Goal: Register for event/course

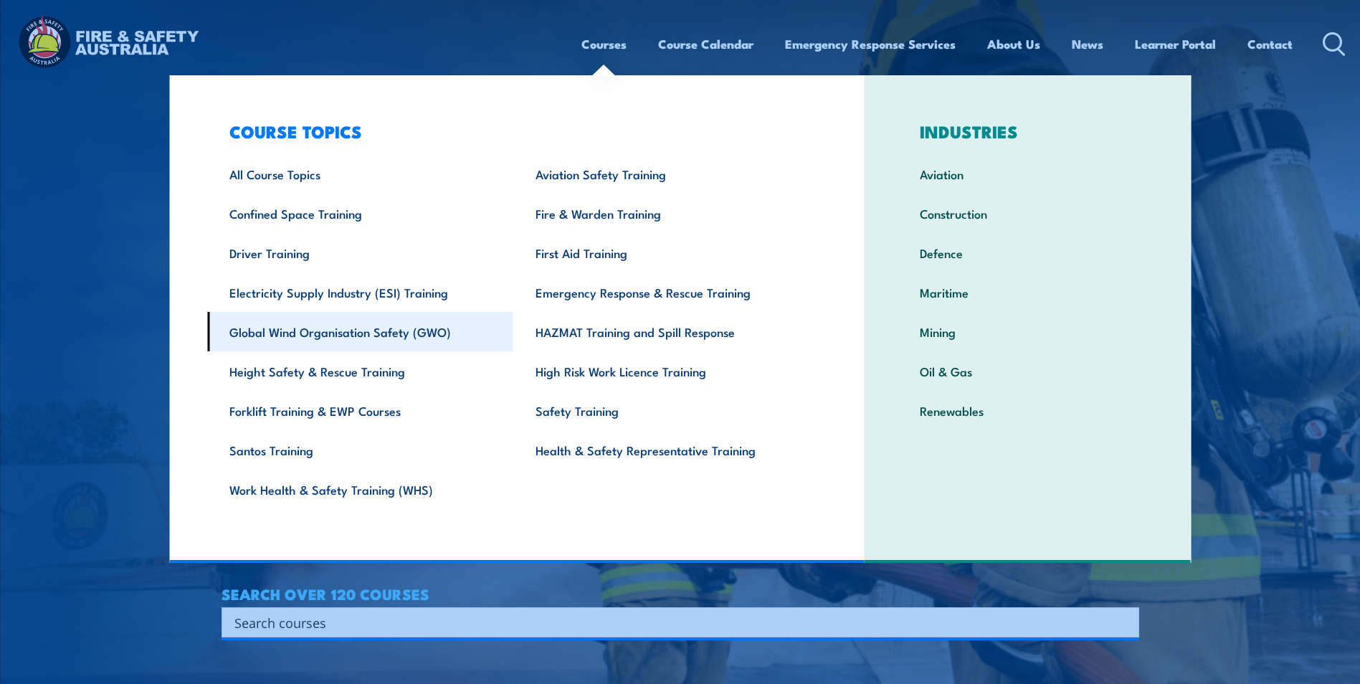
click at [330, 334] on link "Global Wind Organisation Safety (GWO)" at bounding box center [360, 331] width 306 height 39
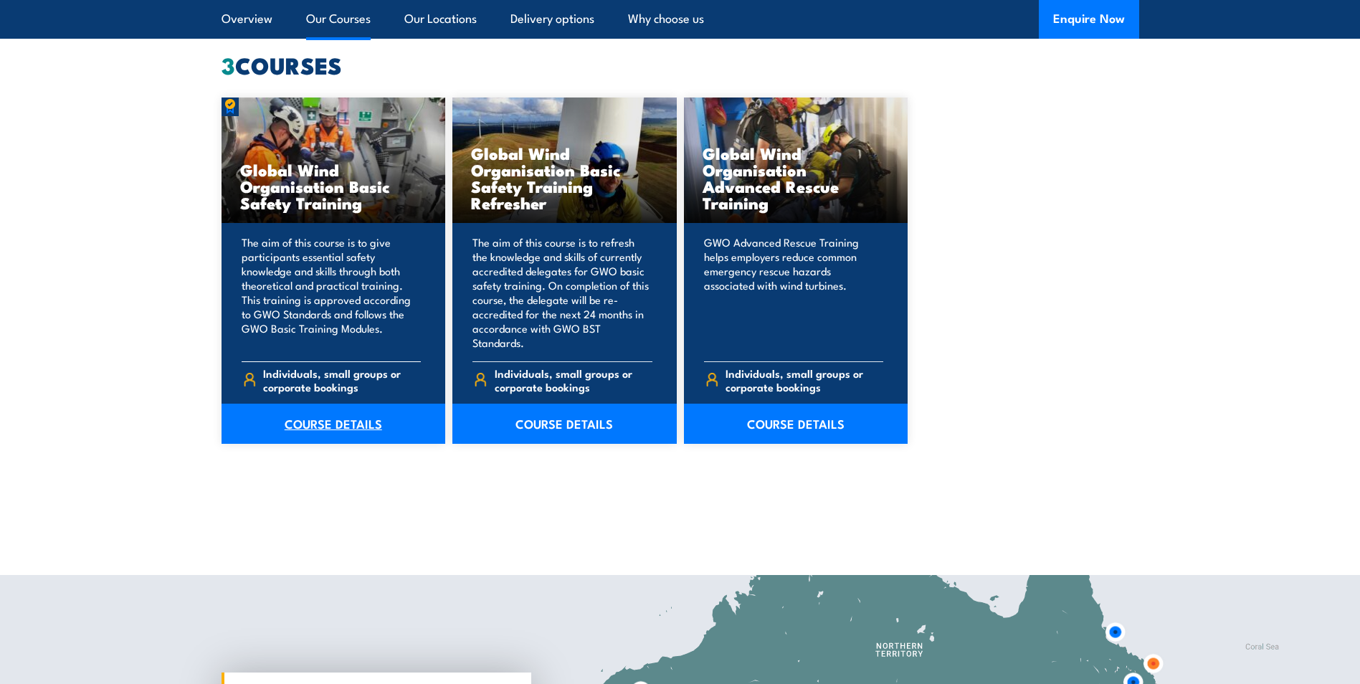
scroll to position [1290, 0]
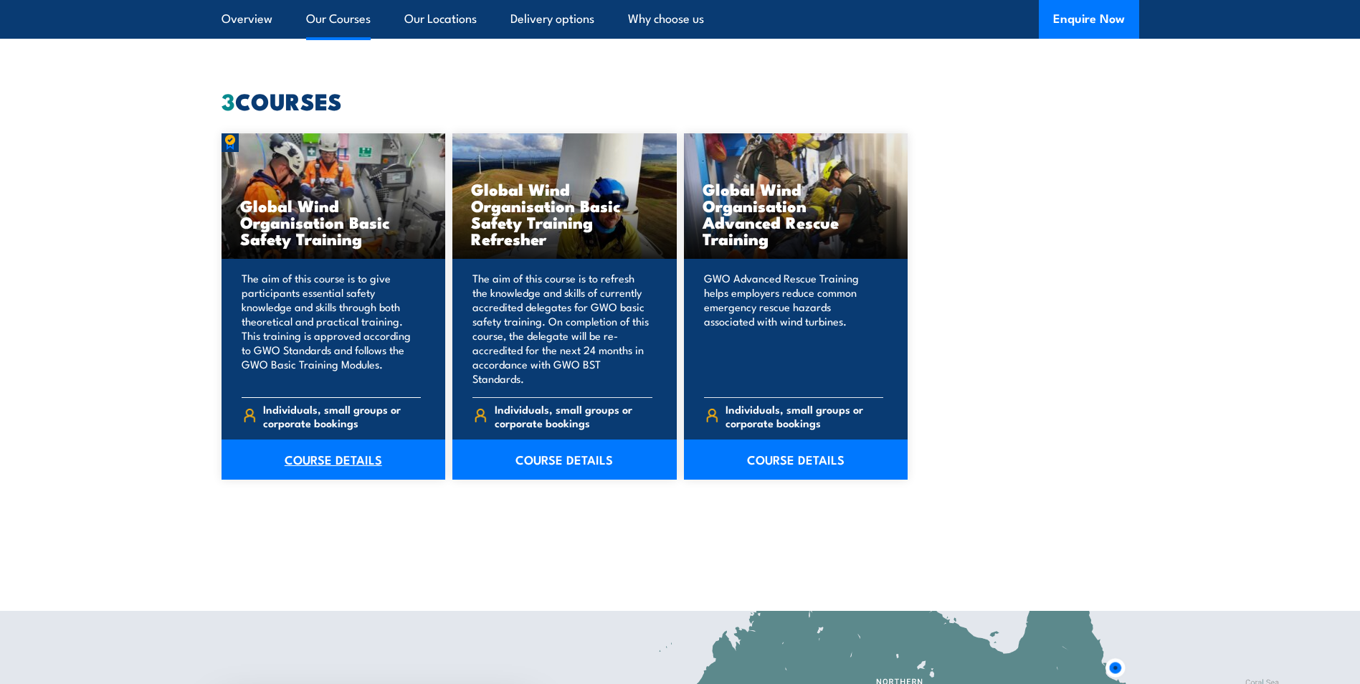
click at [313, 452] on link "COURSE DETAILS" at bounding box center [333, 459] width 224 height 40
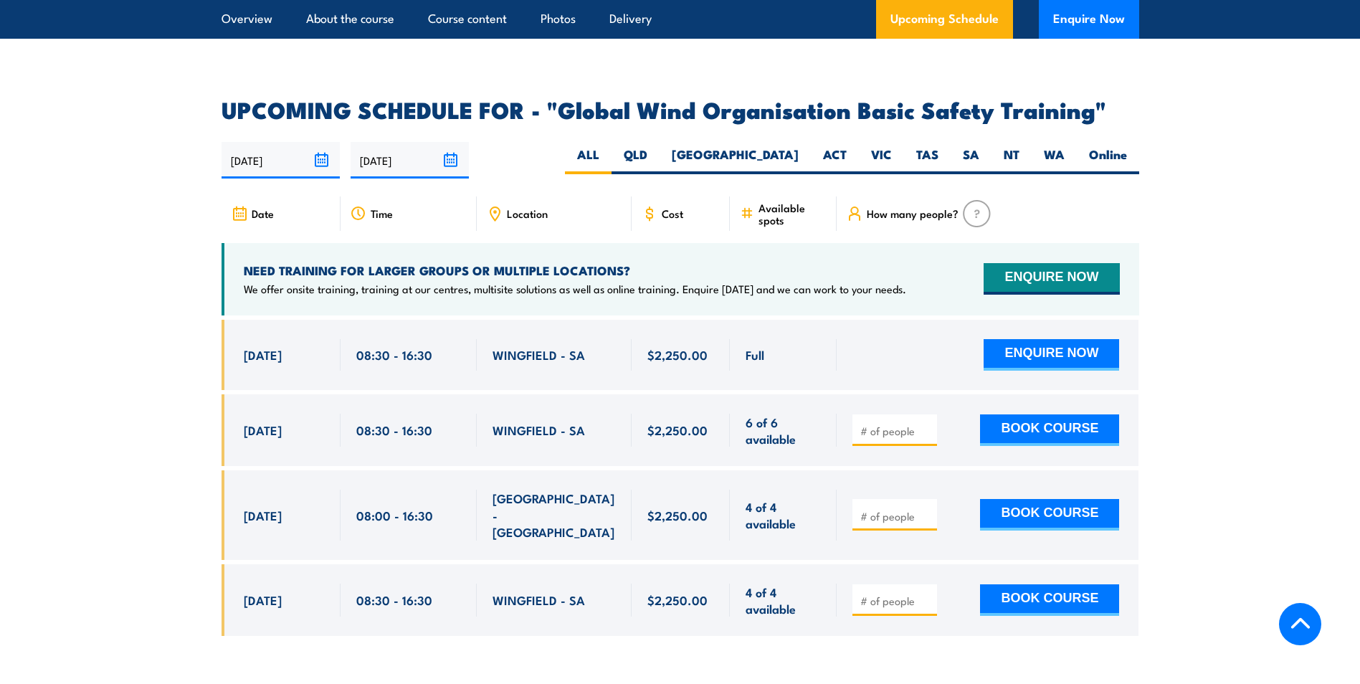
scroll to position [2294, 0]
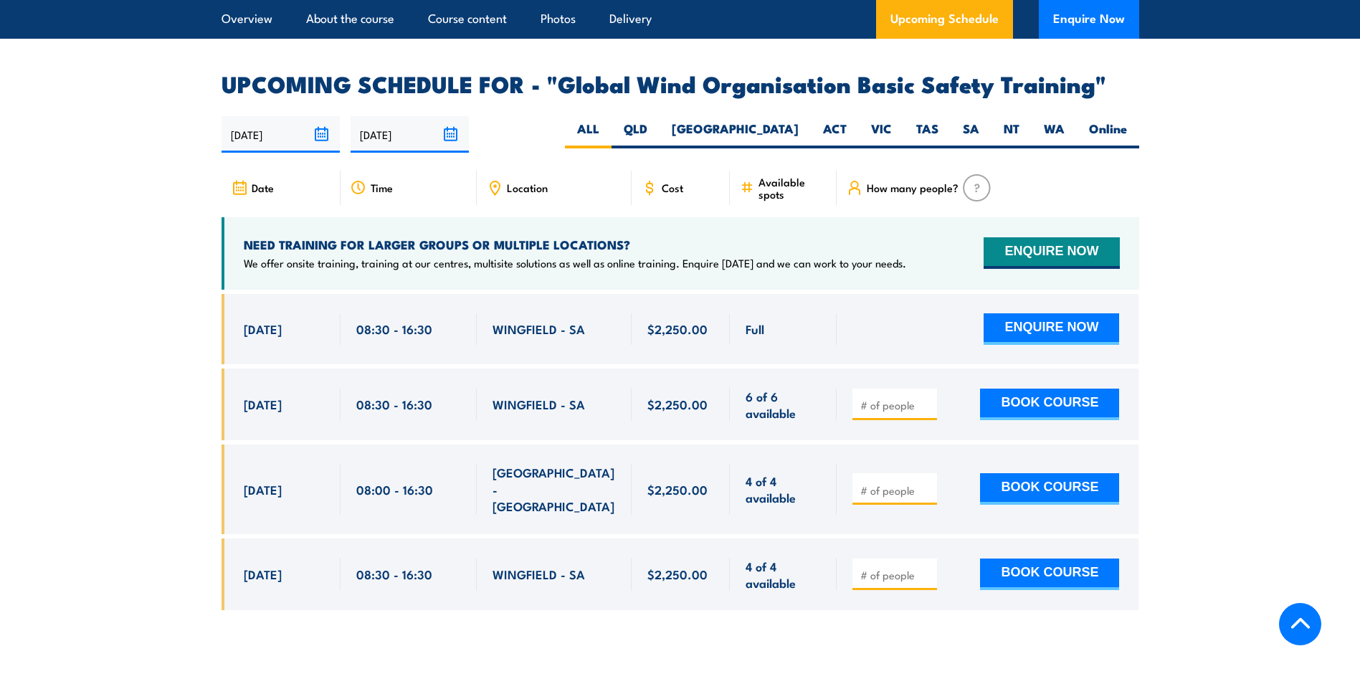
click at [186, 308] on section "UPCOMING SCHEDULE FOR - "Global Wind Organisation Basic Safety Training" 29/08/…" at bounding box center [680, 352] width 1360 height 559
